Goal: Task Accomplishment & Management: Use online tool/utility

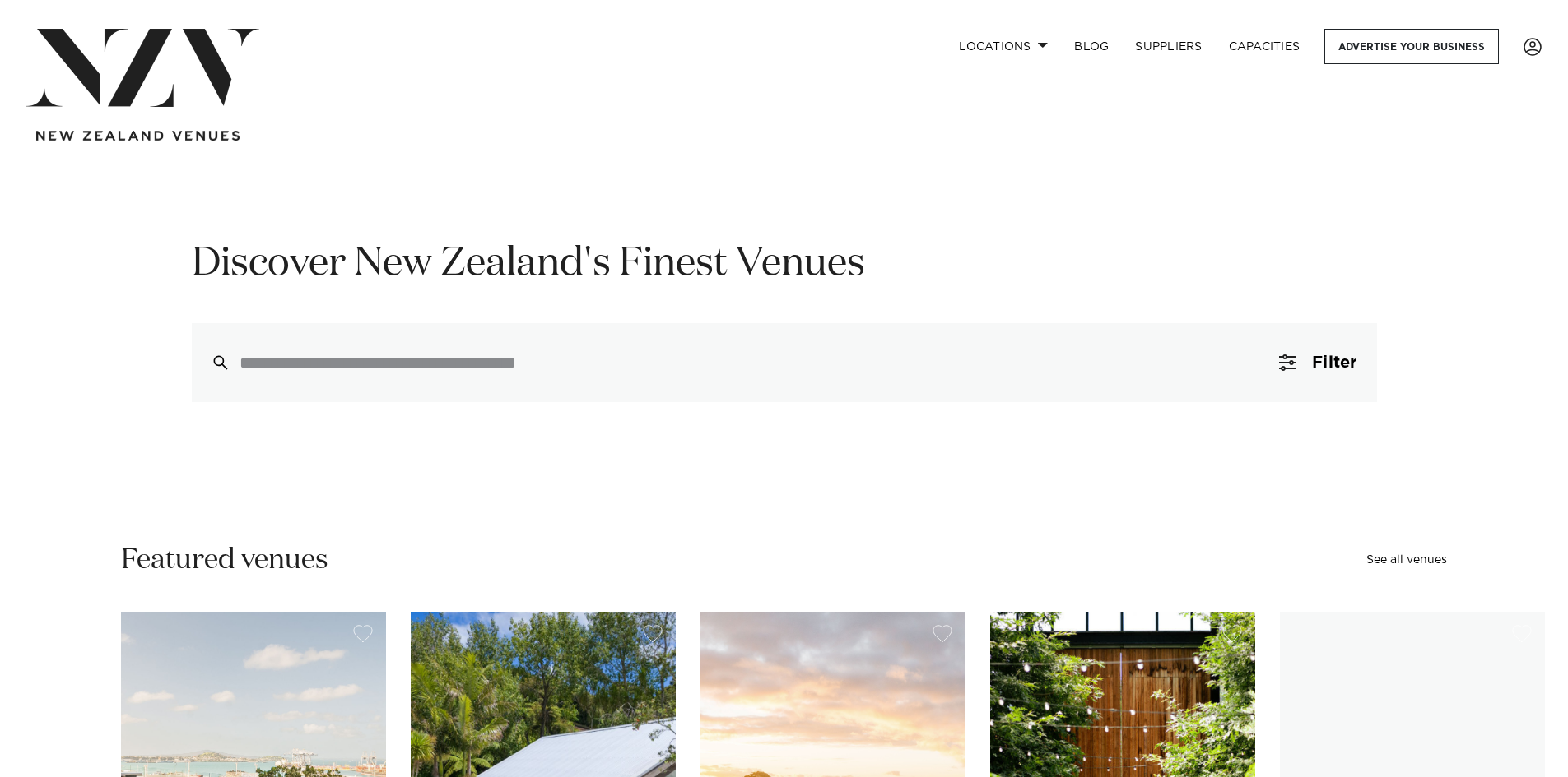
click at [293, 369] on input "search" at bounding box center [749, 363] width 1019 height 18
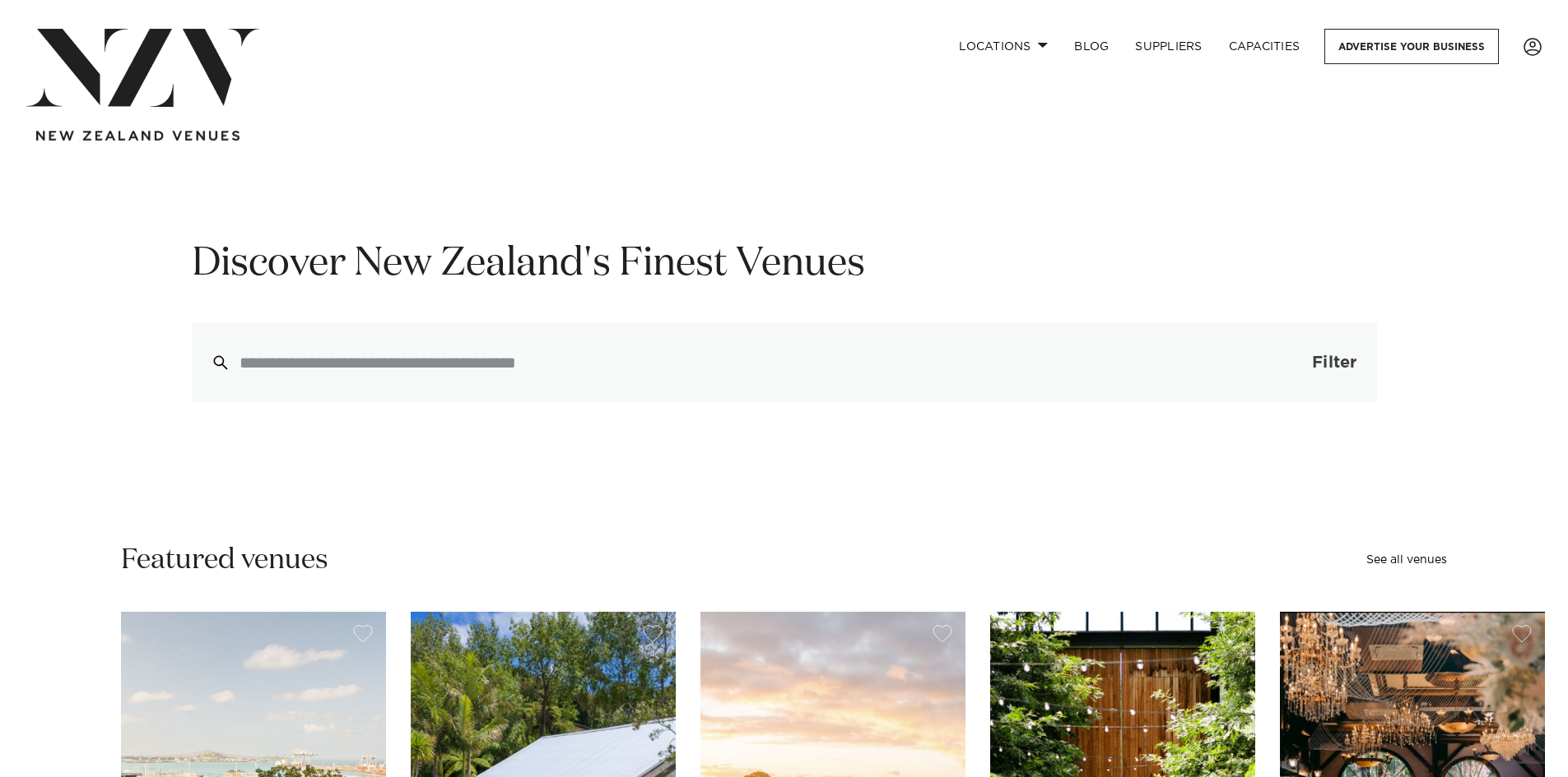
click at [1348, 365] on span "Filter" at bounding box center [1334, 363] width 45 height 17
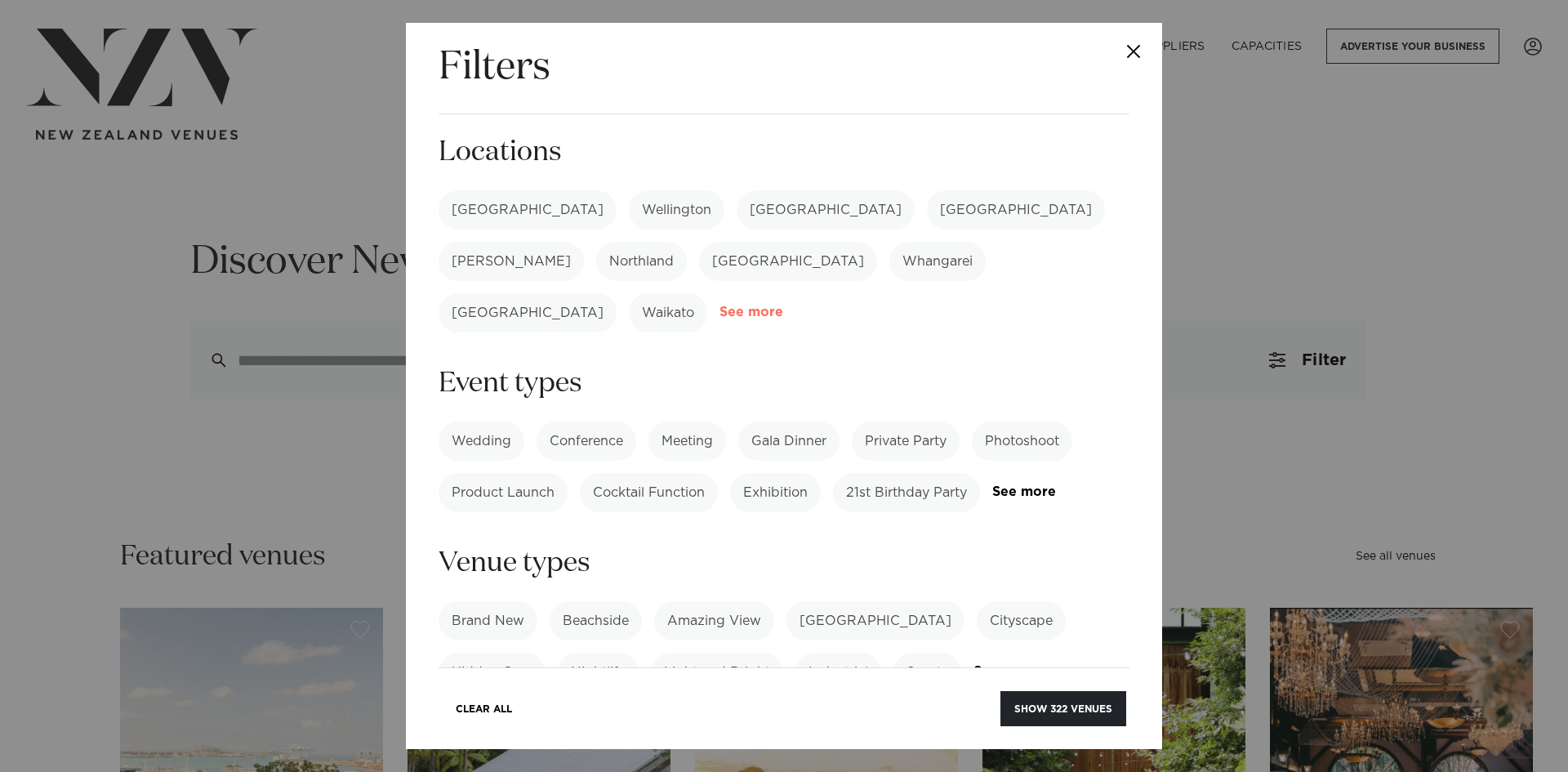
click at [847, 305] on link "See more" at bounding box center [783, 312] width 128 height 14
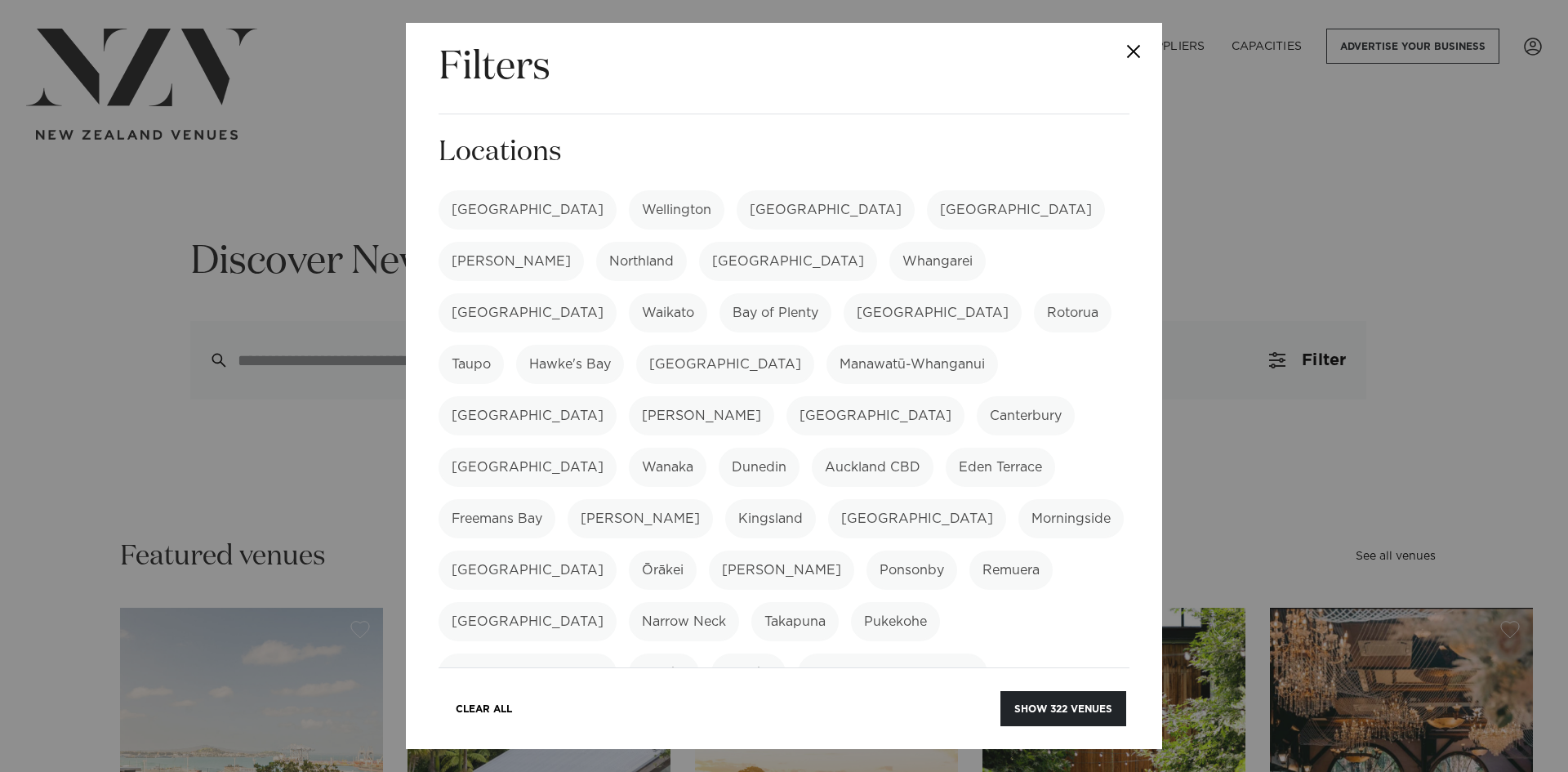
click at [1134, 51] on button "Close" at bounding box center [1134, 52] width 58 height 58
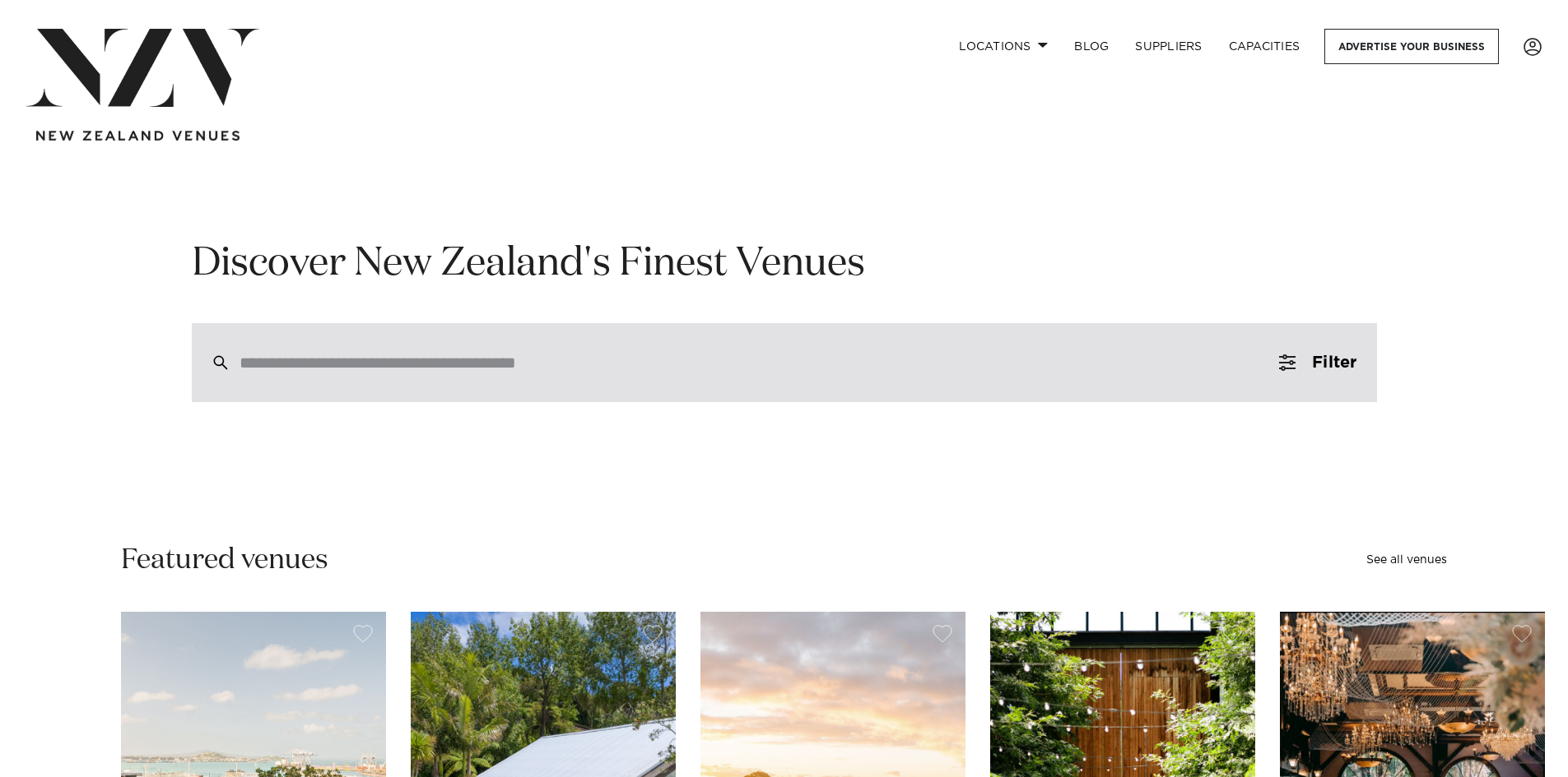
click at [298, 364] on input "search" at bounding box center [749, 363] width 1019 height 18
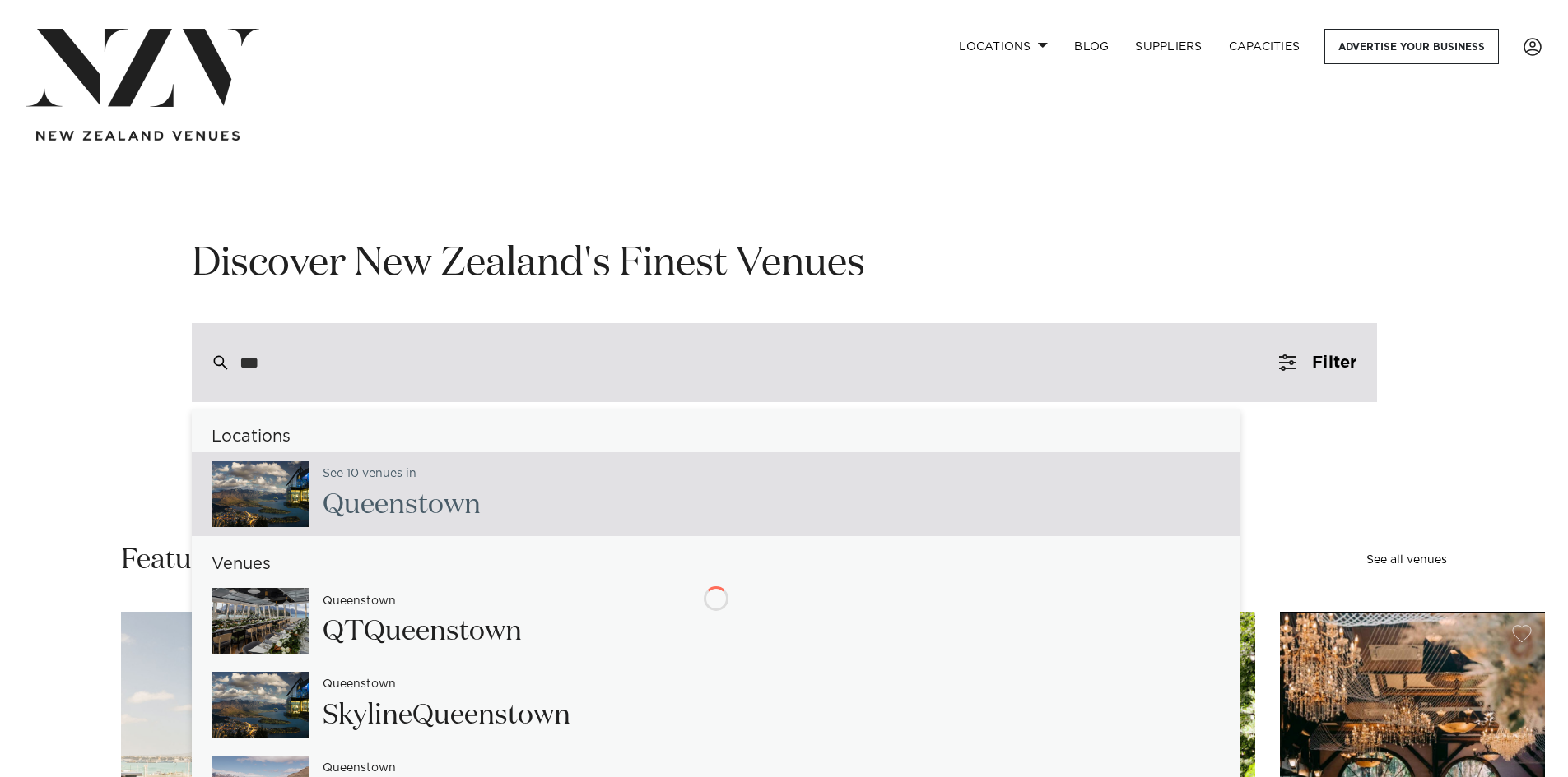
type input "****"
click at [386, 494] on span "Quee" at bounding box center [355, 505] width 65 height 28
type input "**********"
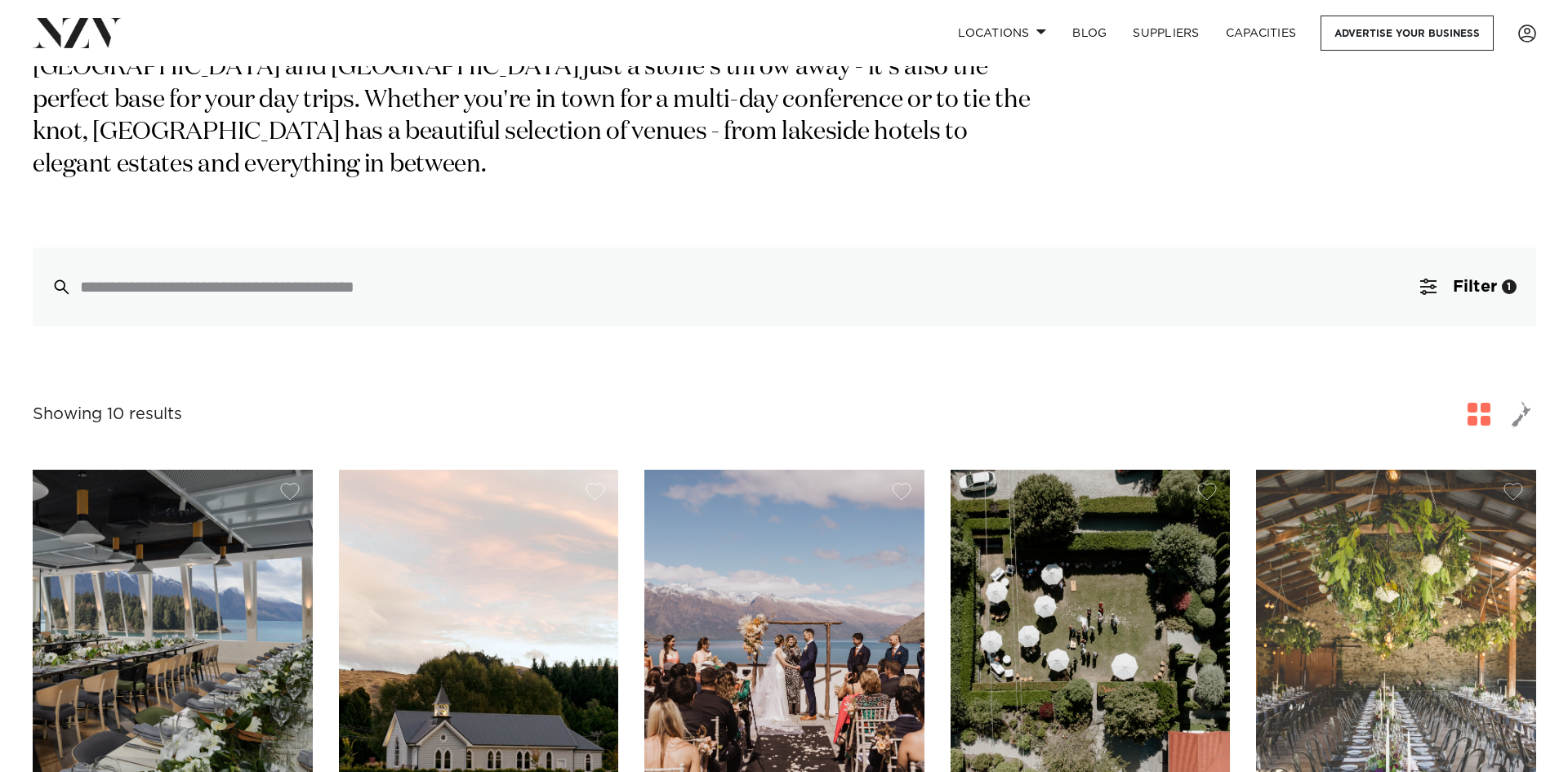
scroll to position [327, 0]
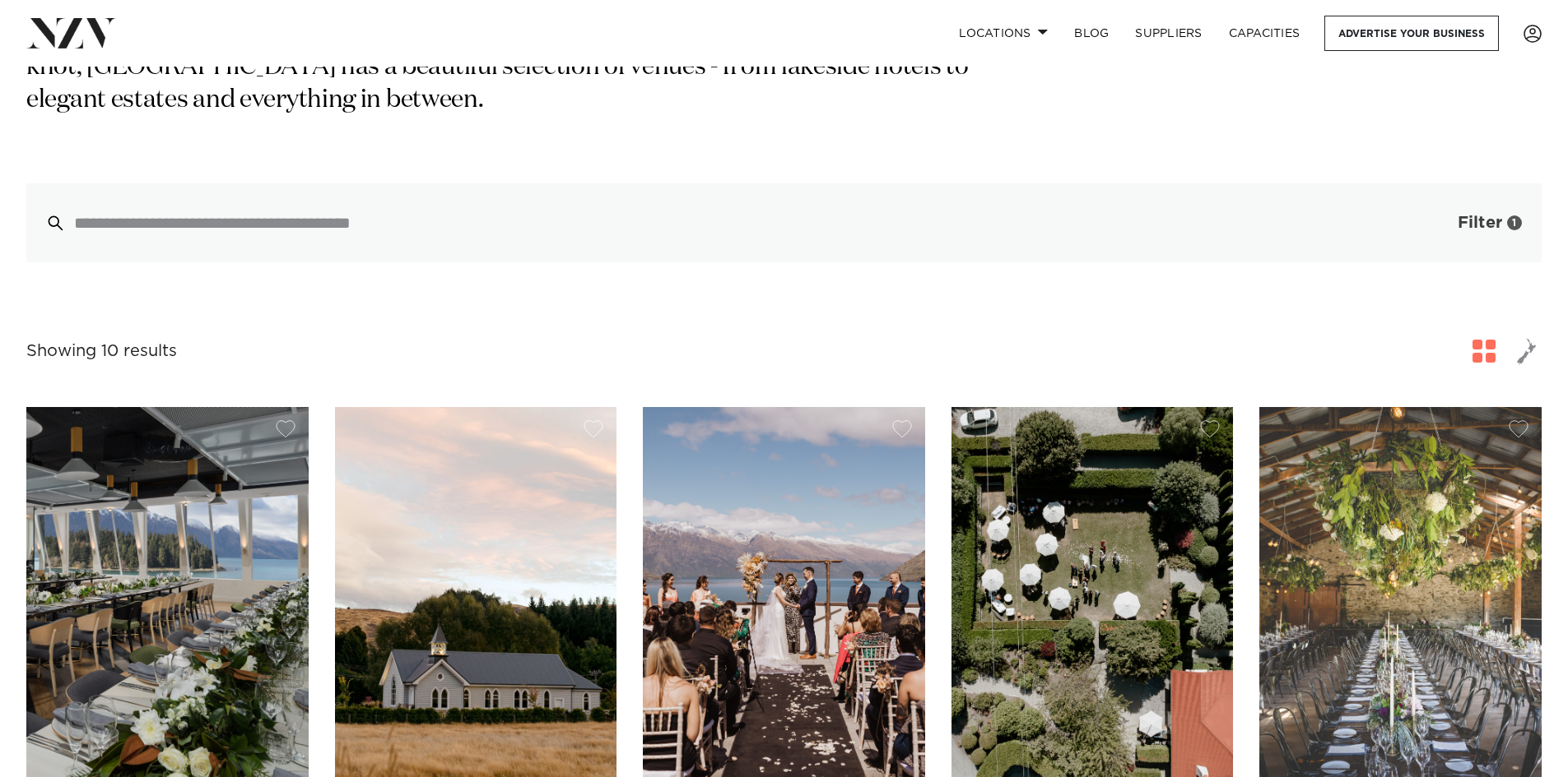
click at [1483, 215] on span "Filter" at bounding box center [1479, 223] width 45 height 17
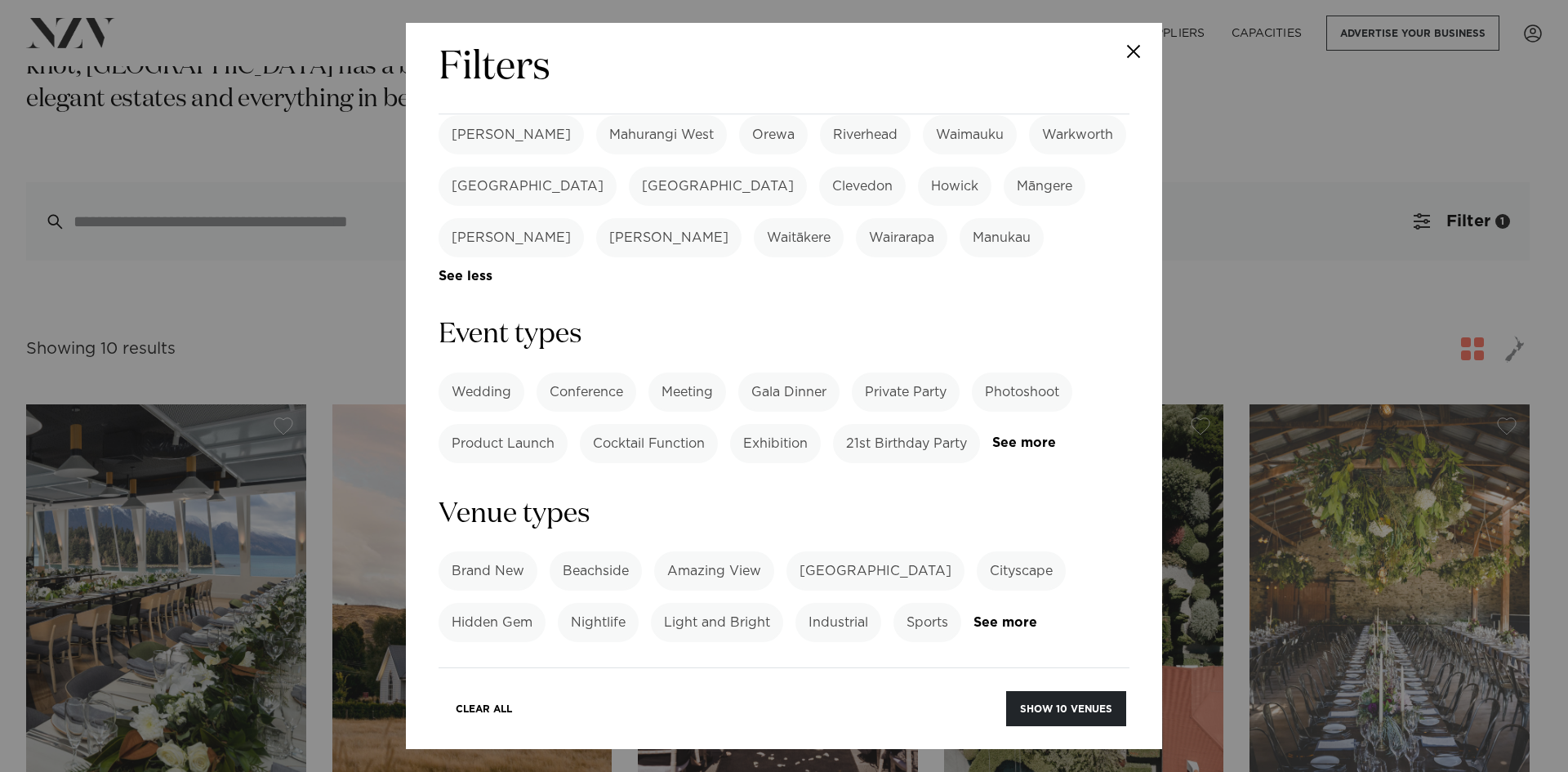
scroll to position [587, 0]
click at [784, 376] on label "Gala Dinner" at bounding box center [789, 396] width 101 height 40
click at [1074, 705] on button "Show 7 venues" at bounding box center [1069, 709] width 114 height 35
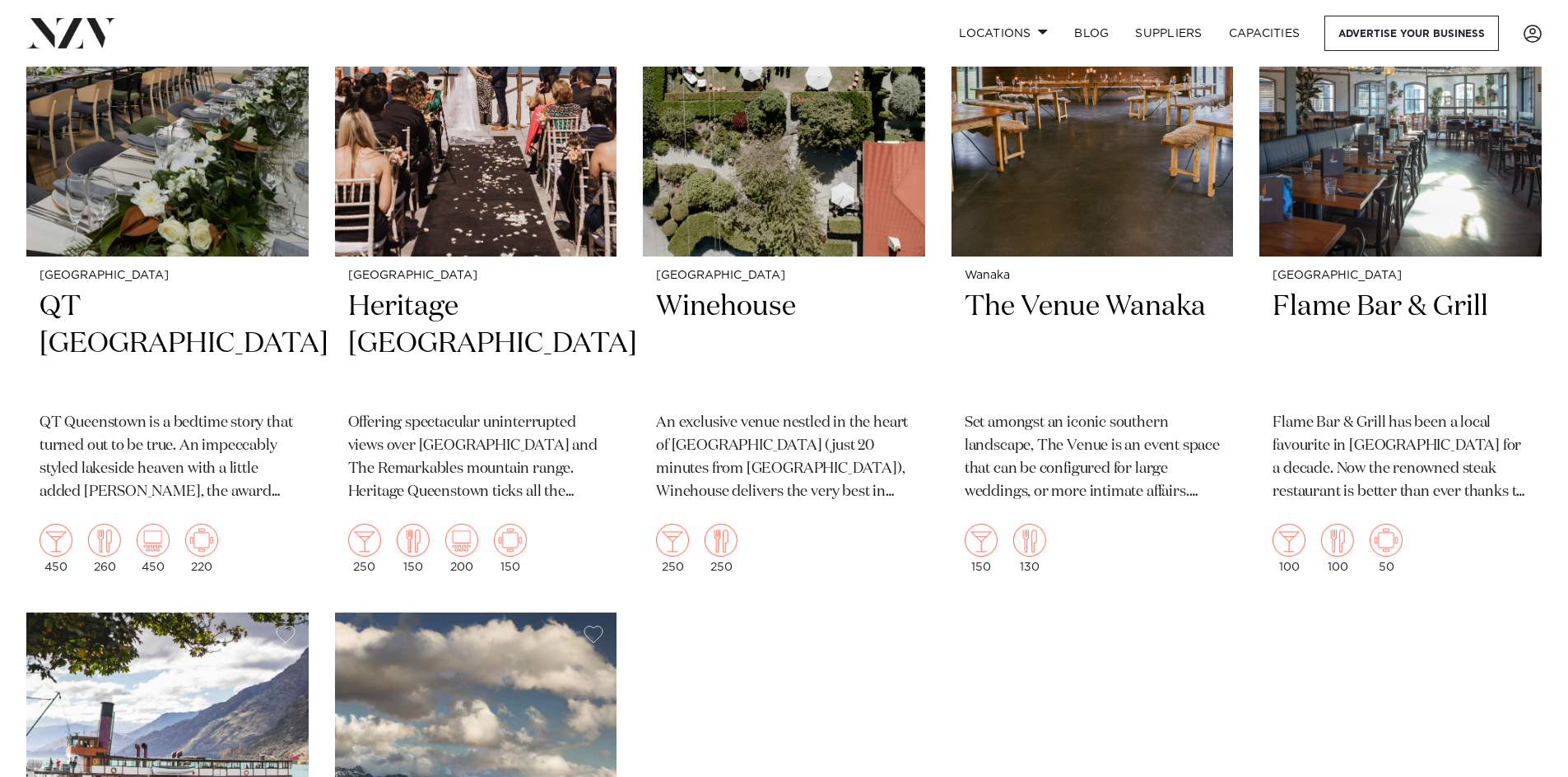
scroll to position [494, 0]
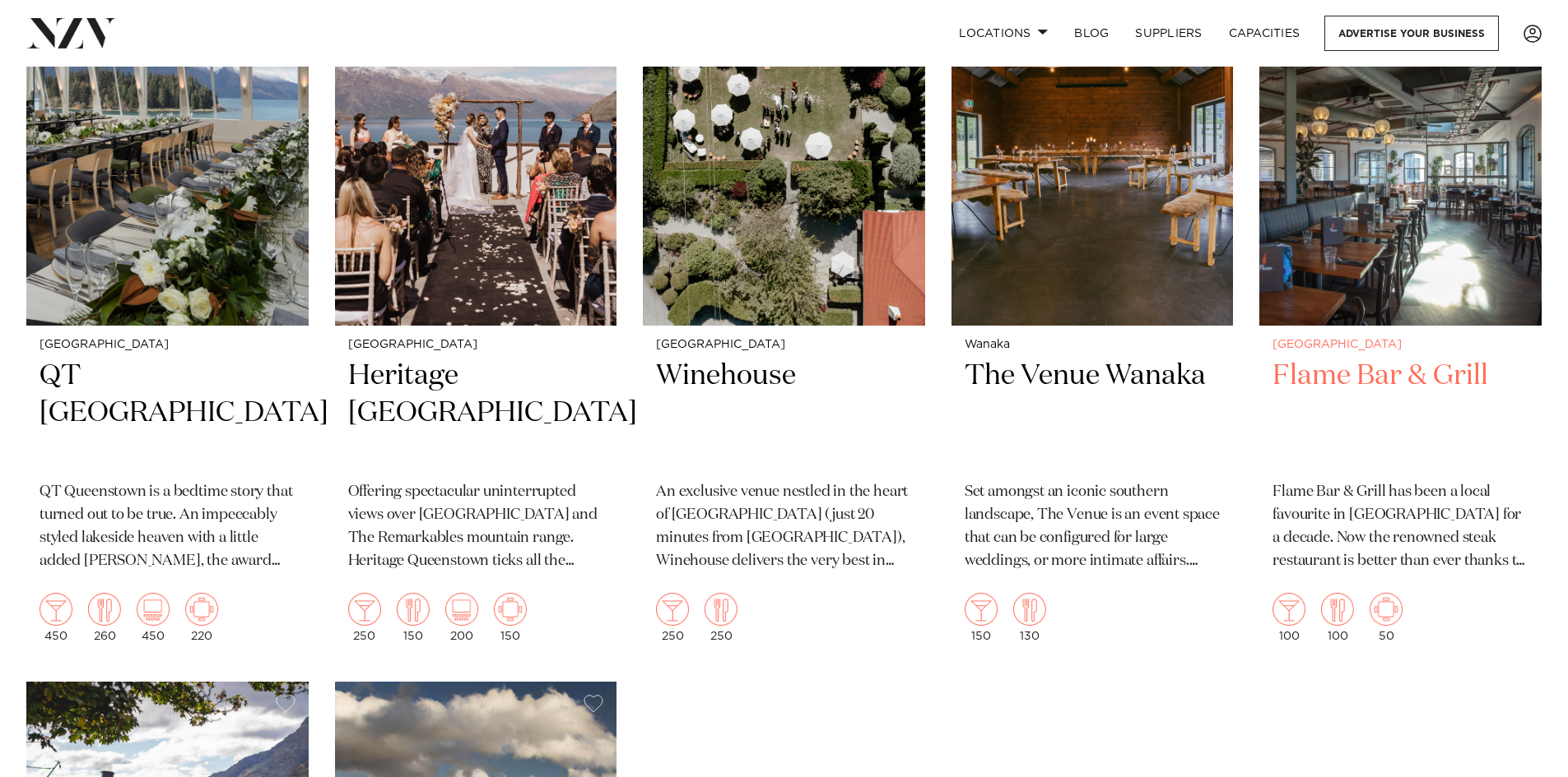
click at [1377, 378] on h2 "Flame Bar & Grill" at bounding box center [1400, 413] width 256 height 111
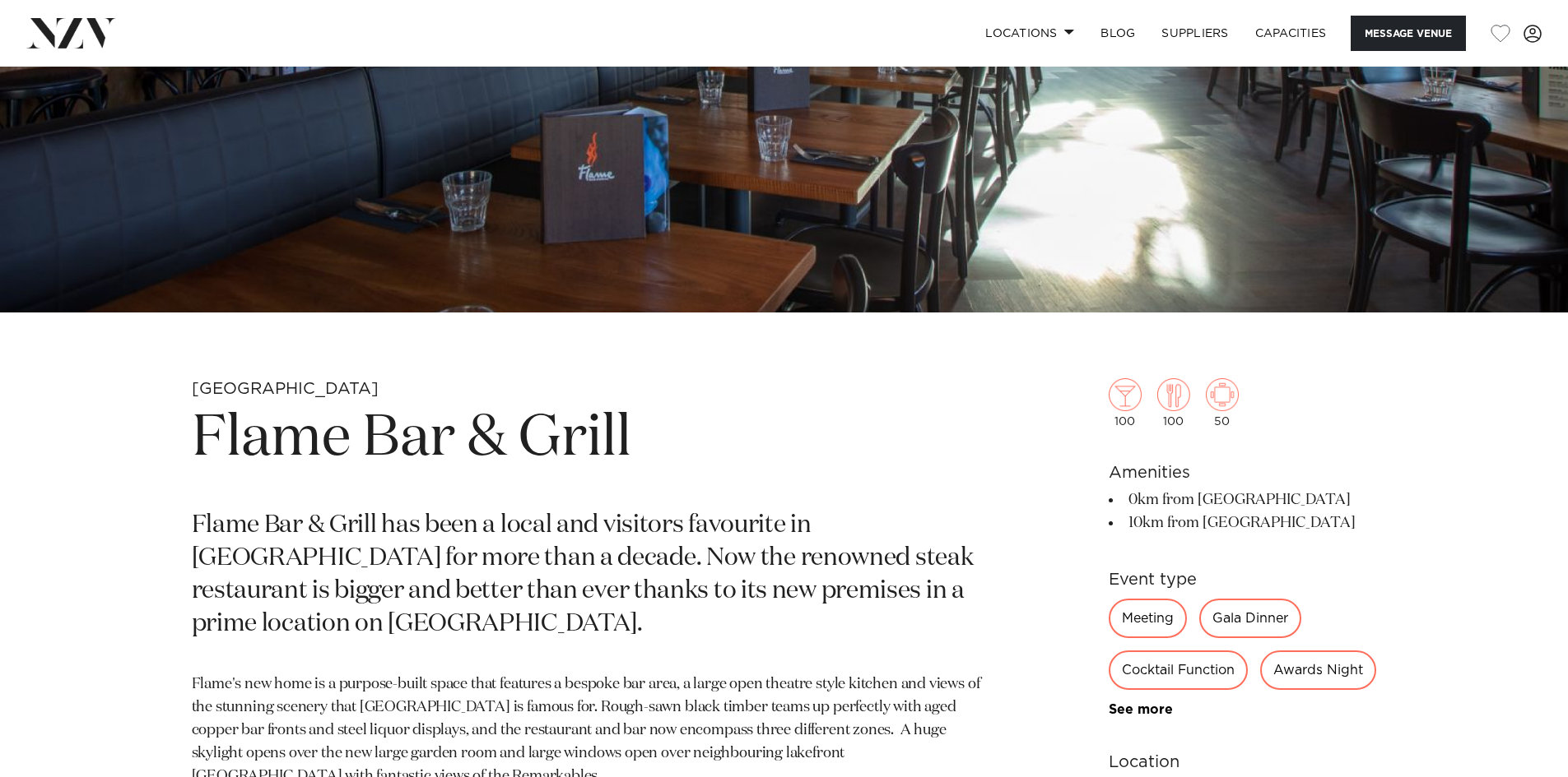
scroll to position [494, 0]
